Goal: Task Accomplishment & Management: Manage account settings

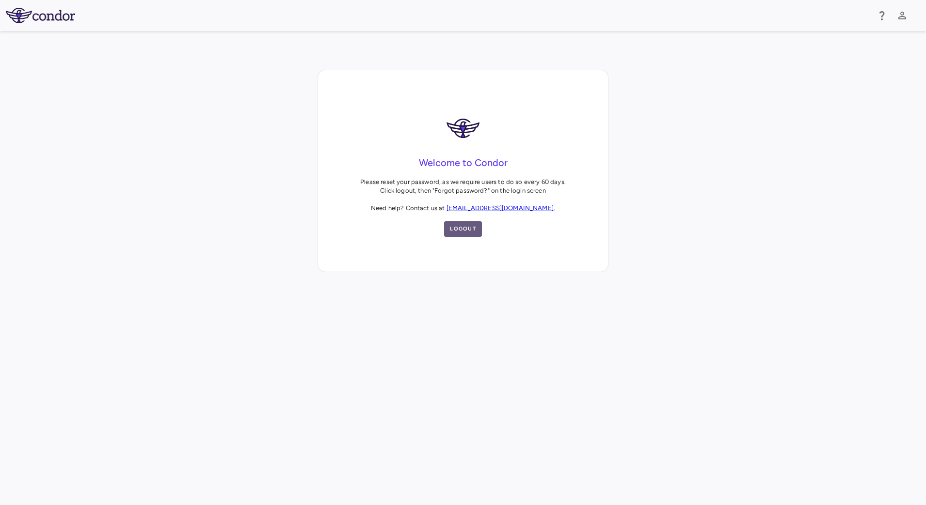
click at [461, 226] on button "Logout" at bounding box center [463, 229] width 38 height 16
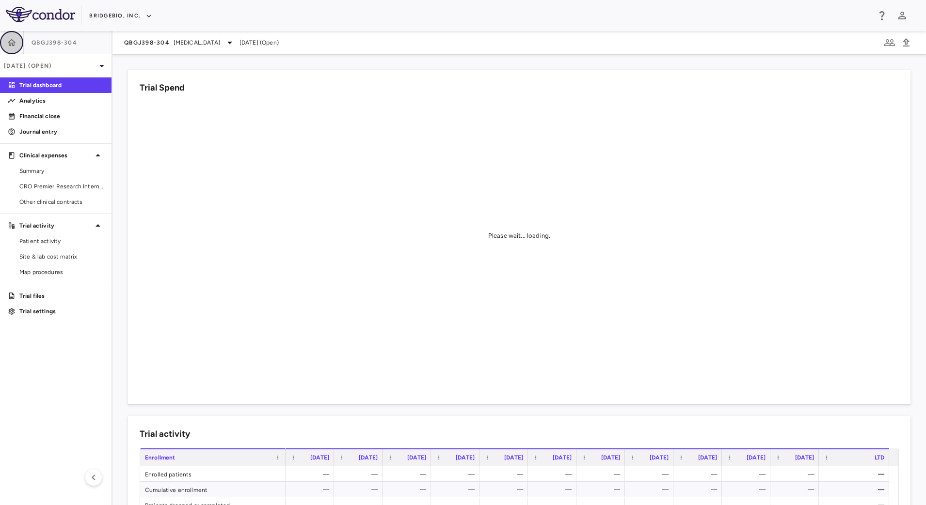
click at [9, 49] on button "button" at bounding box center [11, 42] width 23 height 23
